Goal: Transaction & Acquisition: Purchase product/service

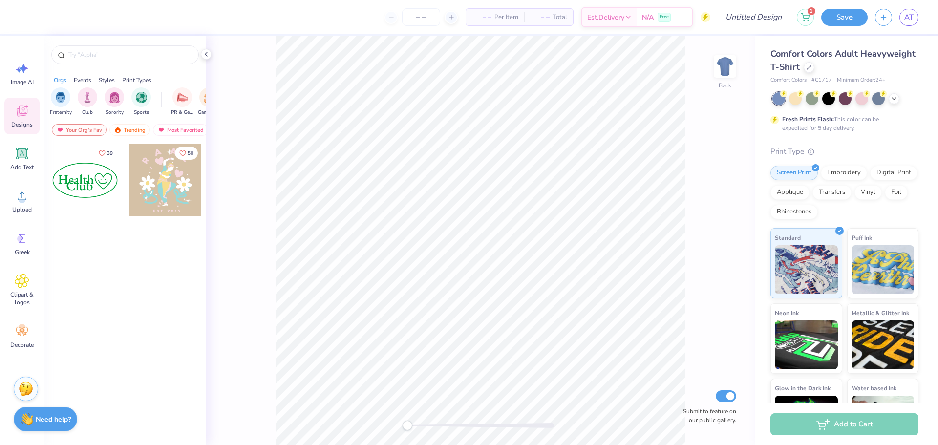
click at [789, 107] on div "Fresh Prints Flash: This color can be expedited for 5 day delivery." at bounding box center [845, 112] width 148 height 40
click at [847, 97] on div at bounding box center [845, 97] width 13 height 13
click at [86, 183] on div at bounding box center [85, 180] width 72 height 72
click at [425, 9] on input "number" at bounding box center [421, 17] width 38 height 18
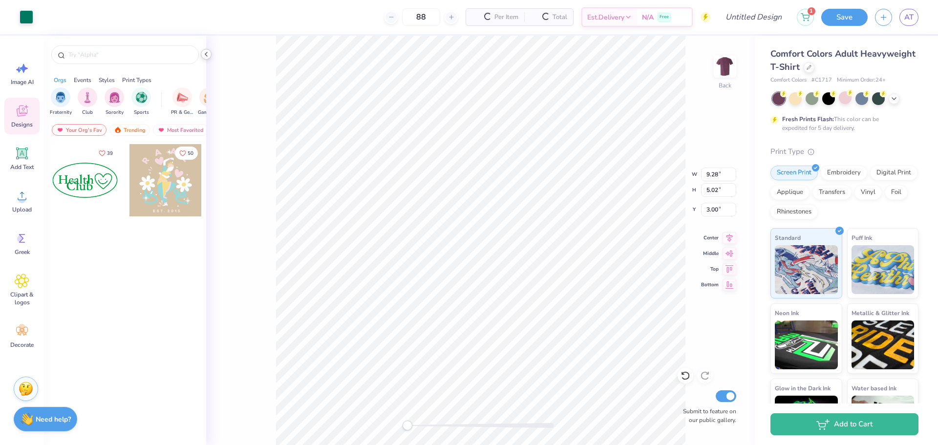
type input "88"
click at [205, 53] on icon at bounding box center [206, 54] width 8 height 8
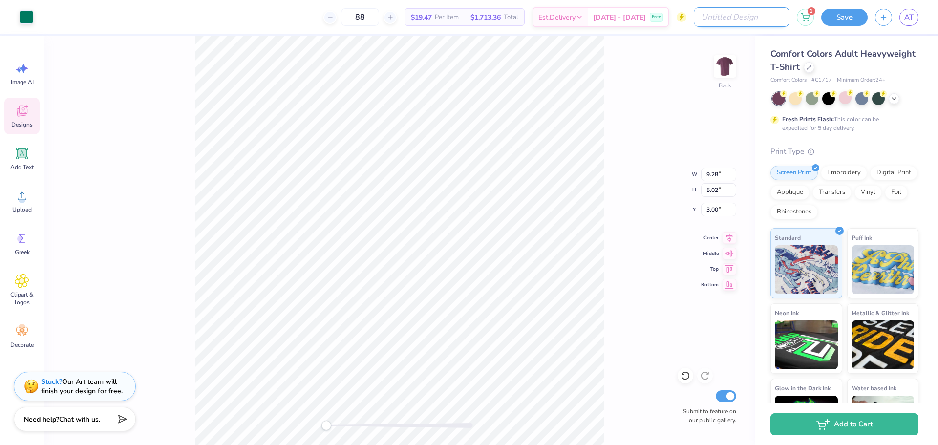
click at [763, 14] on input "Design Title" at bounding box center [742, 17] width 96 height 20
type input "Test 123"
click at [852, 22] on button "Save" at bounding box center [844, 15] width 46 height 17
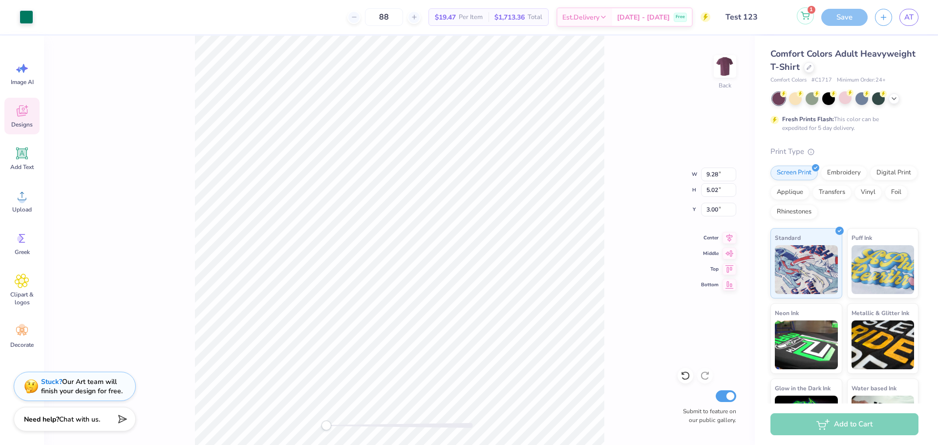
click at [806, 21] on button "1" at bounding box center [805, 15] width 17 height 17
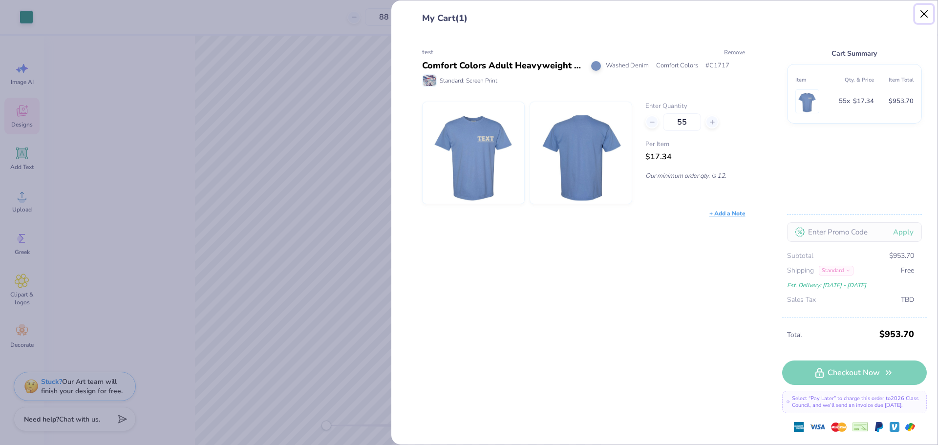
click at [926, 11] on button "Close" at bounding box center [924, 14] width 19 height 19
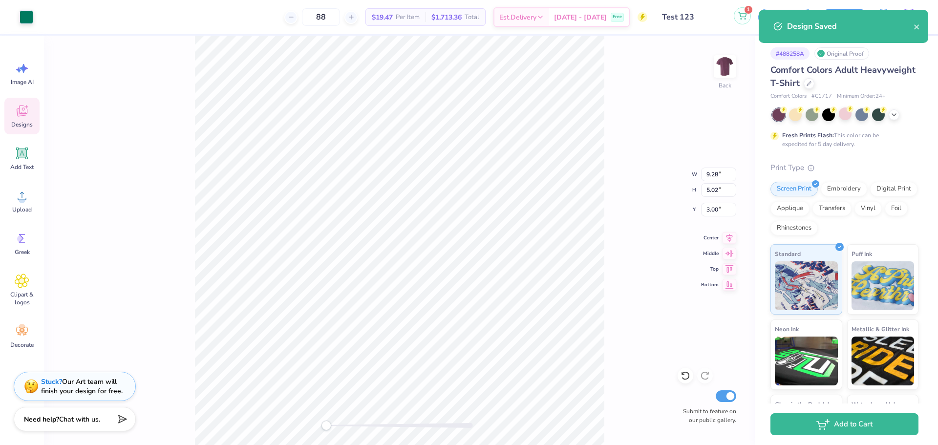
click at [736, 10] on button "1" at bounding box center [742, 15] width 17 height 17
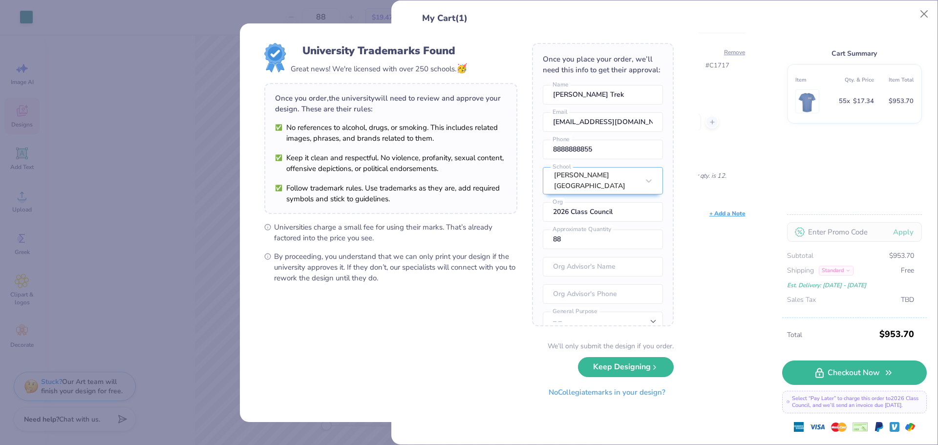
click at [923, 17] on div "University Trademarks Found Great news! We're licensed with over 250 schools. 🥳…" at bounding box center [469, 222] width 938 height 445
click at [659, 370] on button "Keep Designing" at bounding box center [626, 367] width 96 height 20
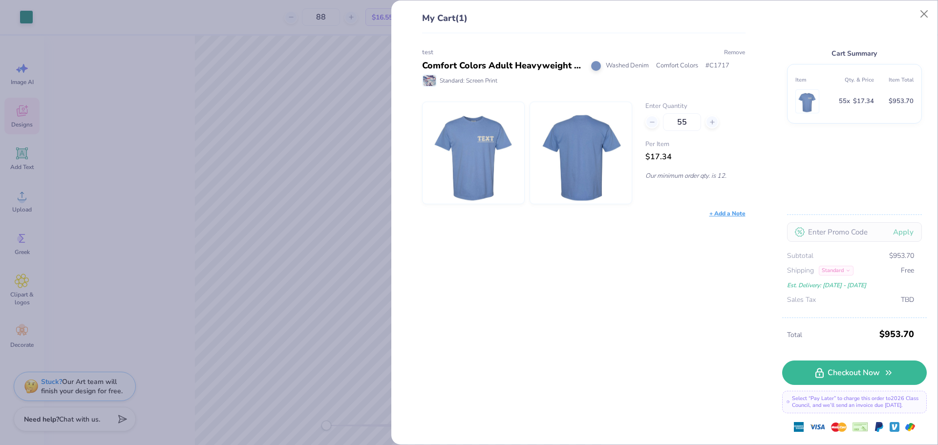
click at [728, 50] on button "Remove" at bounding box center [735, 52] width 22 height 9
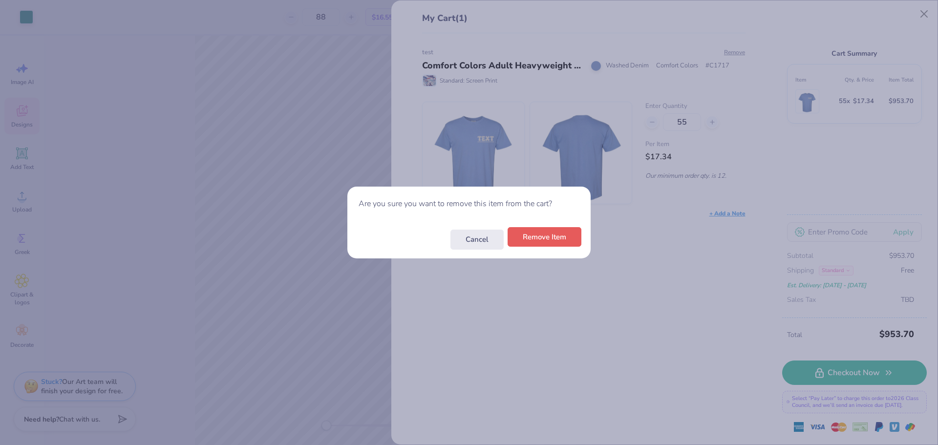
click at [538, 234] on button "Remove Item" at bounding box center [545, 237] width 74 height 20
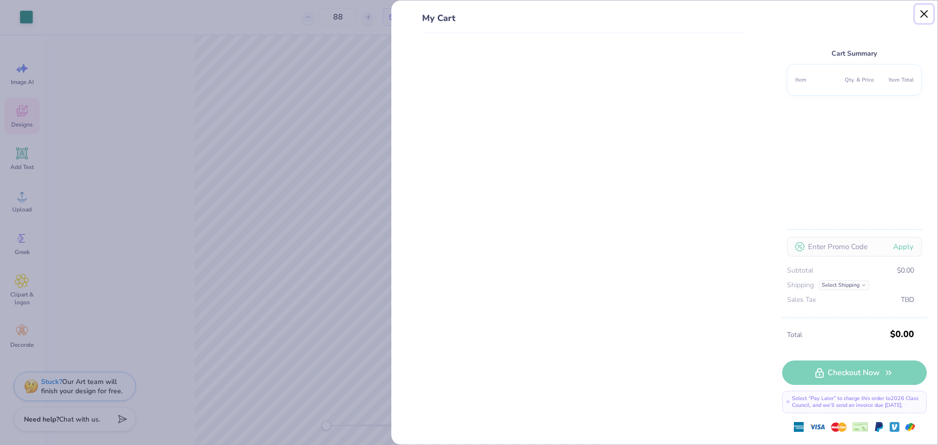
click at [923, 8] on button "Close" at bounding box center [924, 14] width 19 height 19
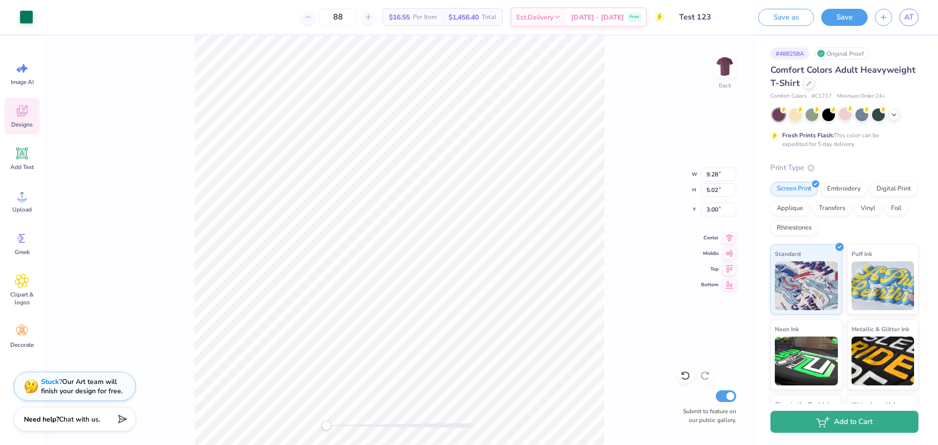
click at [853, 425] on button "Add to Cart" at bounding box center [845, 422] width 148 height 22
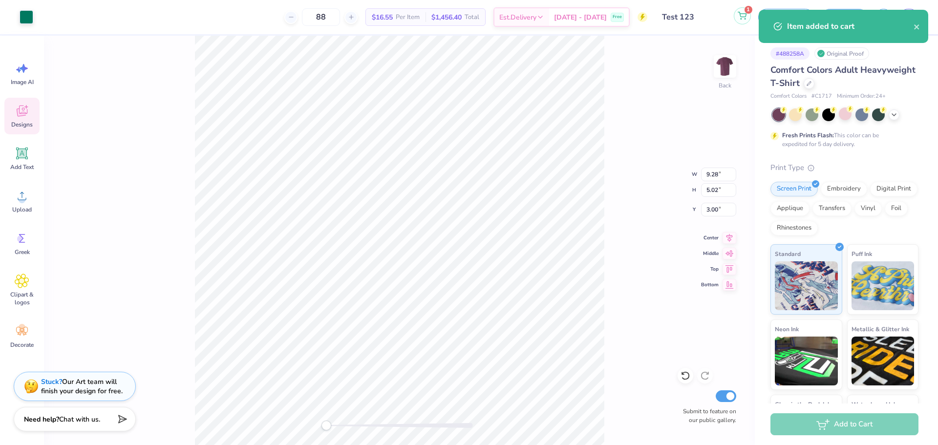
click at [744, 19] on icon at bounding box center [742, 16] width 9 height 8
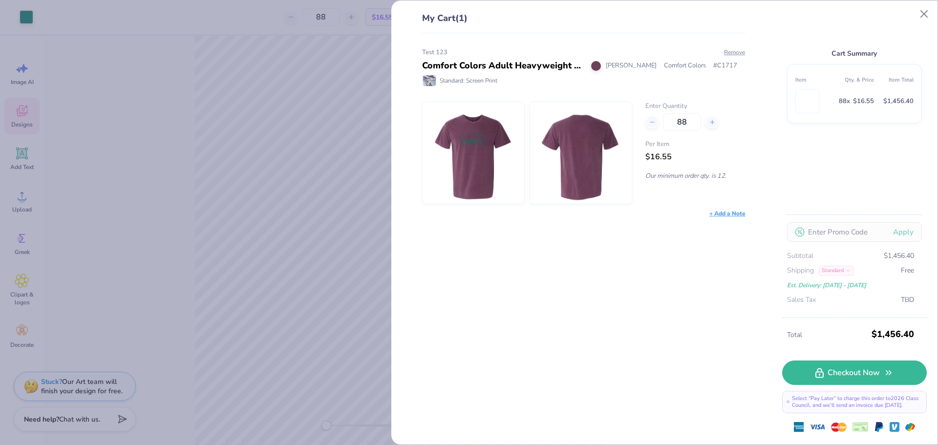
drag, startPoint x: 795, startPoint y: 102, endPoint x: 805, endPoint y: 89, distance: 16.0
click at [805, 111] on img at bounding box center [808, 101] width 28 height 23
click at [812, 90] on table "Item Qty. & Price Item Total 88 x $16.55 $1,456.40" at bounding box center [854, 93] width 118 height 43
click at [816, 95] on img at bounding box center [808, 101] width 28 height 23
click at [818, 116] on div "Item Qty. & Price Item Total 88 x $16.55 $1,456.40" at bounding box center [854, 94] width 135 height 60
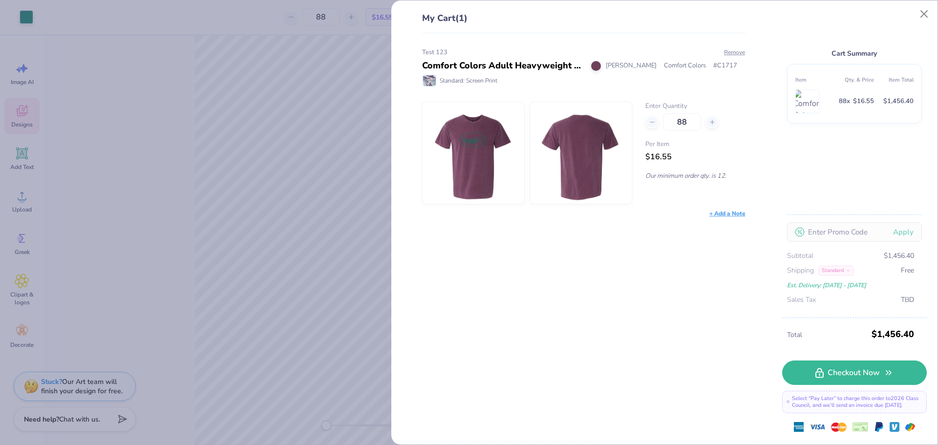
drag, startPoint x: 811, startPoint y: 92, endPoint x: 798, endPoint y: 99, distance: 14.9
click at [804, 95] on img at bounding box center [808, 101] width 28 height 23
click at [804, 97] on img at bounding box center [808, 101] width 28 height 23
drag, startPoint x: 782, startPoint y: 354, endPoint x: 836, endPoint y: 391, distance: 66.0
click at [836, 391] on div "Total $1,456.40 Checkout Now Select “Pay Later” to charge this order to 2026 Cl…" at bounding box center [854, 381] width 145 height 127
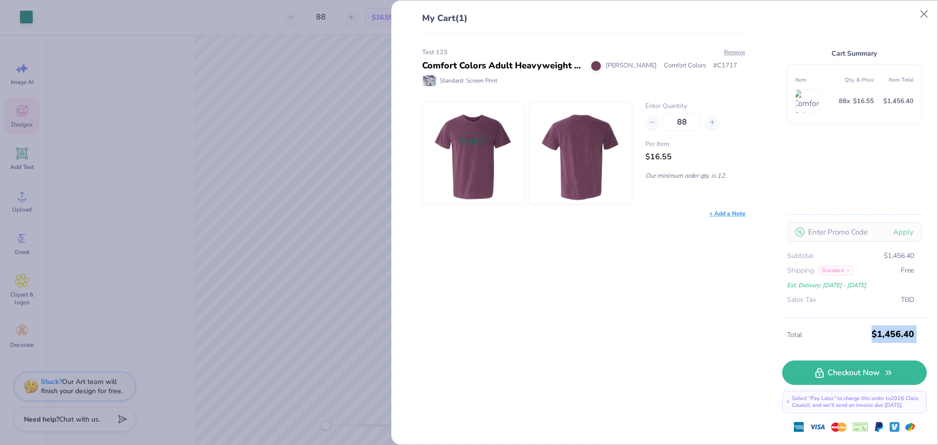
click at [837, 333] on span "Total" at bounding box center [828, 335] width 82 height 11
click at [806, 94] on img at bounding box center [808, 101] width 28 height 23
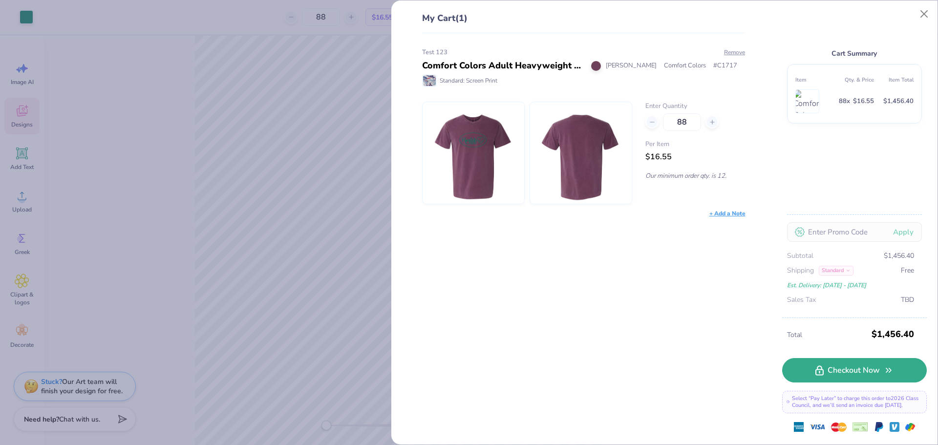
click at [863, 369] on link "Checkout Now" at bounding box center [854, 370] width 145 height 24
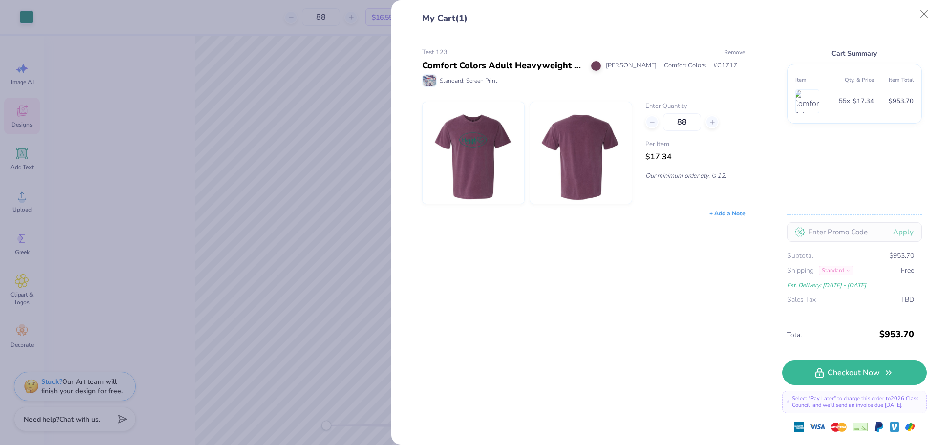
type input "55"
click at [922, 18] on button "Close" at bounding box center [924, 14] width 19 height 19
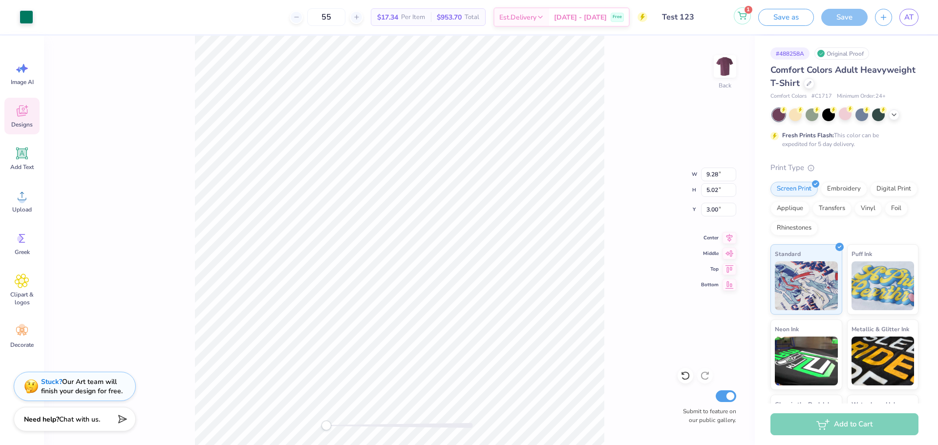
click at [746, 16] on icon at bounding box center [742, 14] width 8 height 5
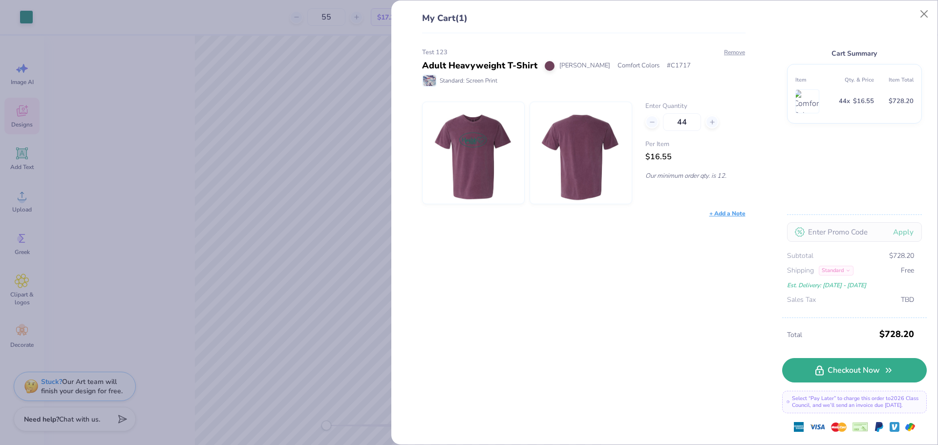
click at [842, 371] on link "Checkout Now" at bounding box center [854, 370] width 145 height 24
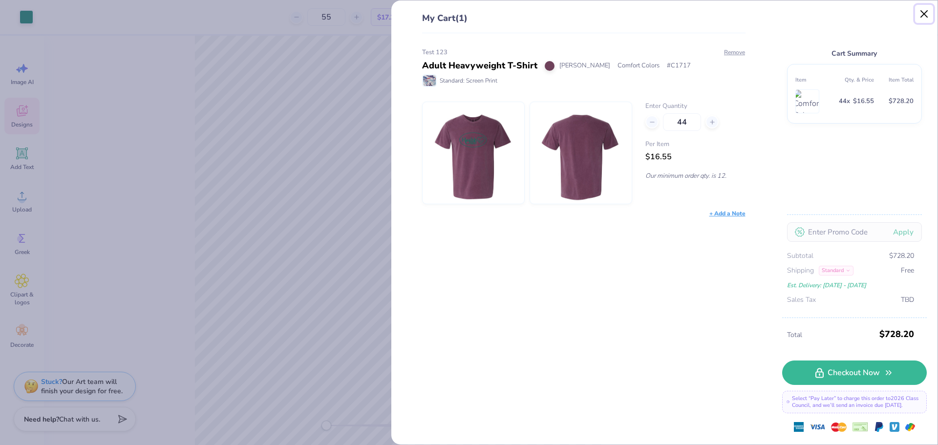
click at [925, 10] on button "Close" at bounding box center [924, 14] width 19 height 19
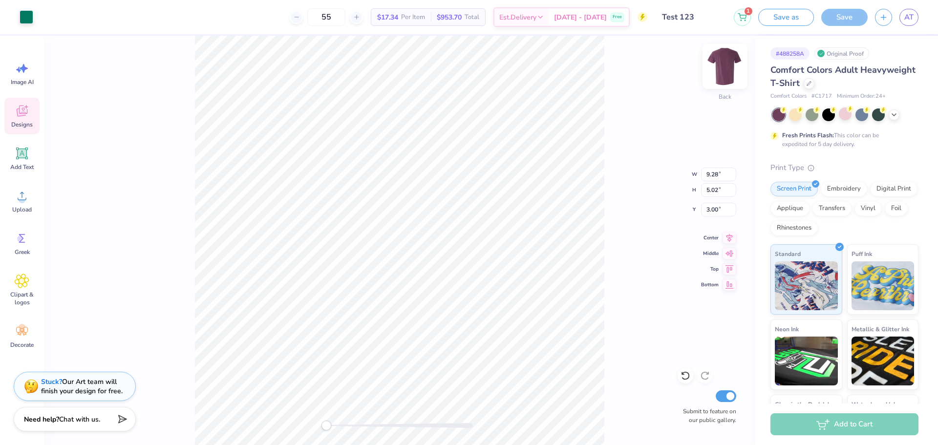
click at [722, 68] on img at bounding box center [725, 66] width 39 height 39
click at [731, 63] on img at bounding box center [725, 66] width 39 height 39
click at [731, 63] on img at bounding box center [725, 67] width 20 height 20
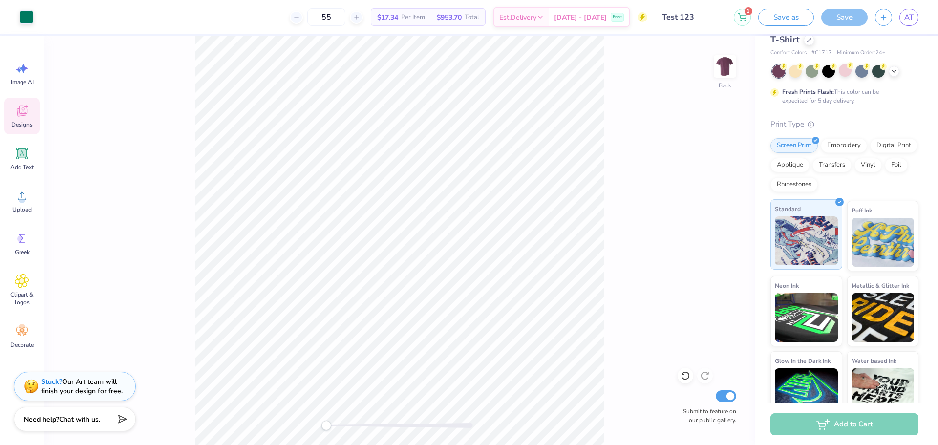
scroll to position [62, 0]
